Goal: Check status

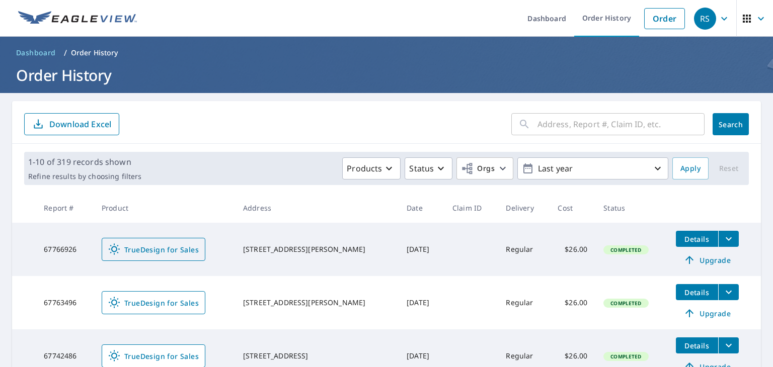
click at [162, 241] on link "TrueDesign for Sales" at bounding box center [154, 249] width 104 height 23
